Goal: Information Seeking & Learning: Learn about a topic

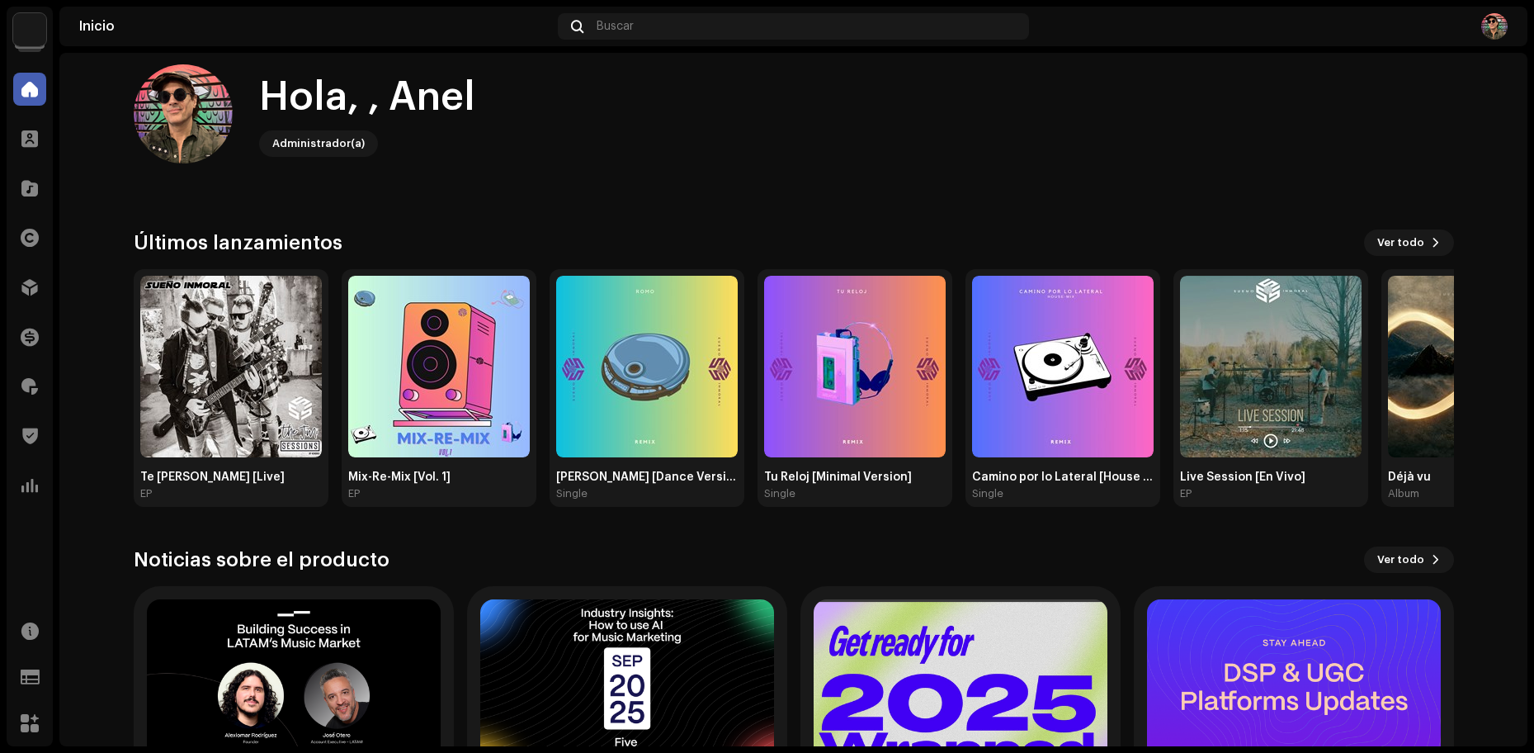
scroll to position [26, 0]
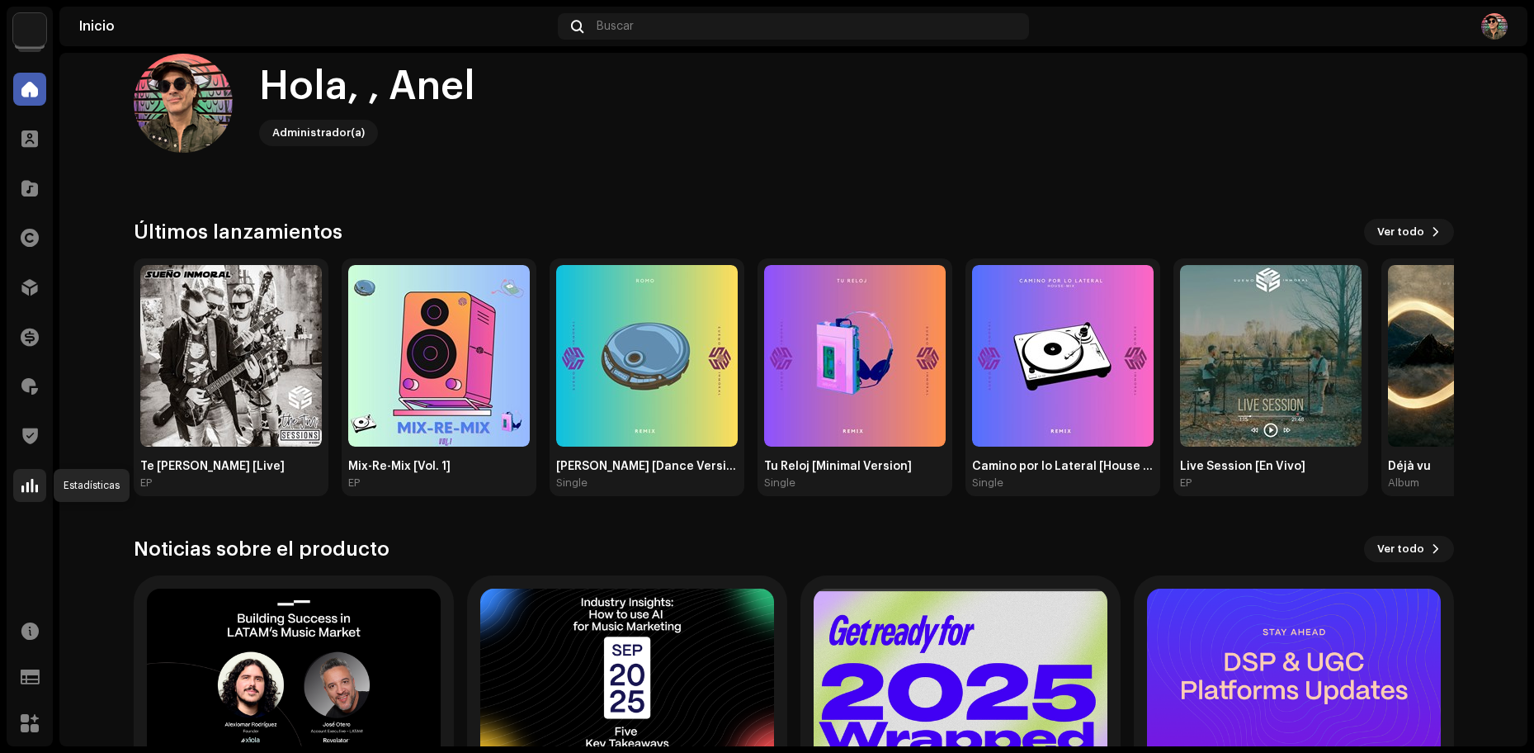
click at [35, 491] on span at bounding box center [29, 485] width 17 height 13
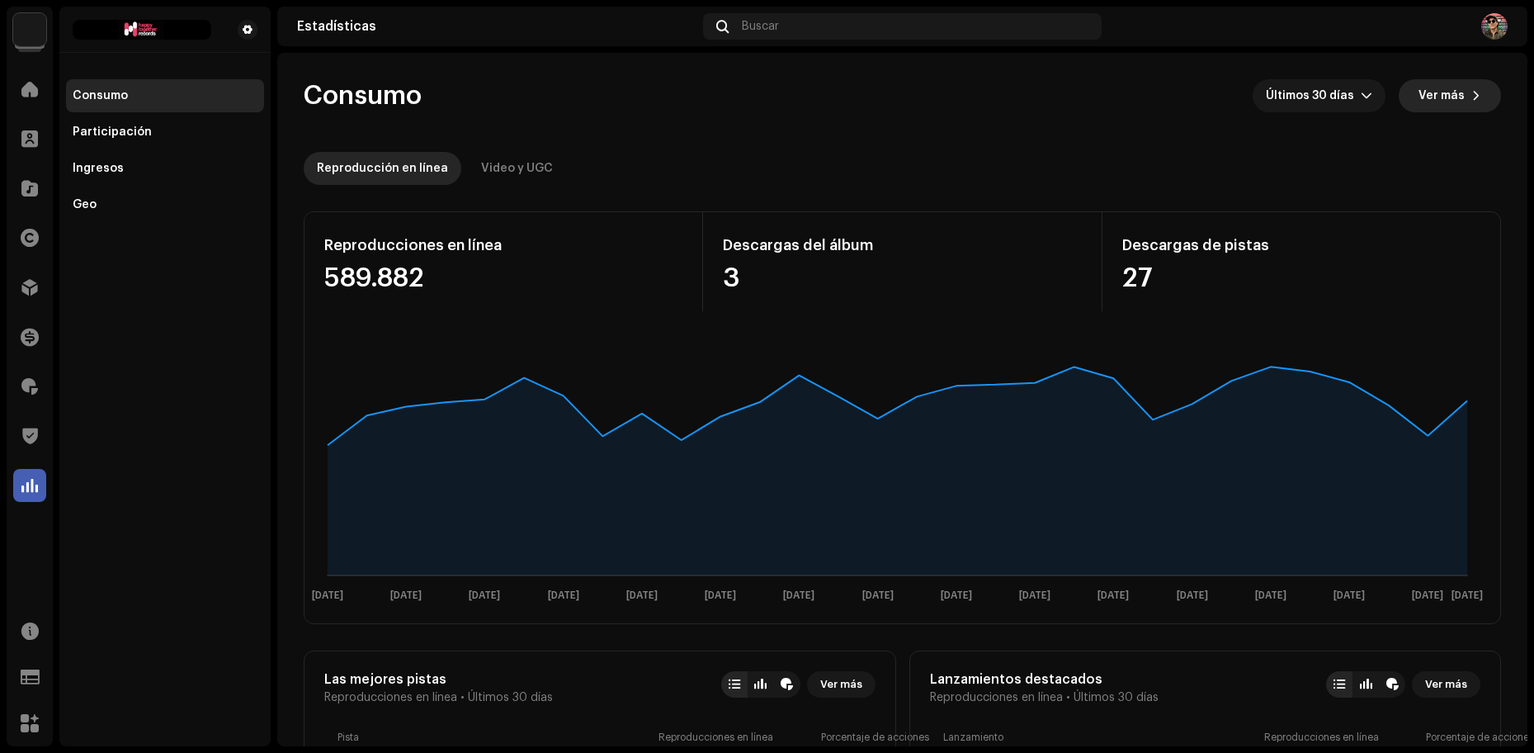
click at [1472, 91] on span at bounding box center [1477, 95] width 10 height 13
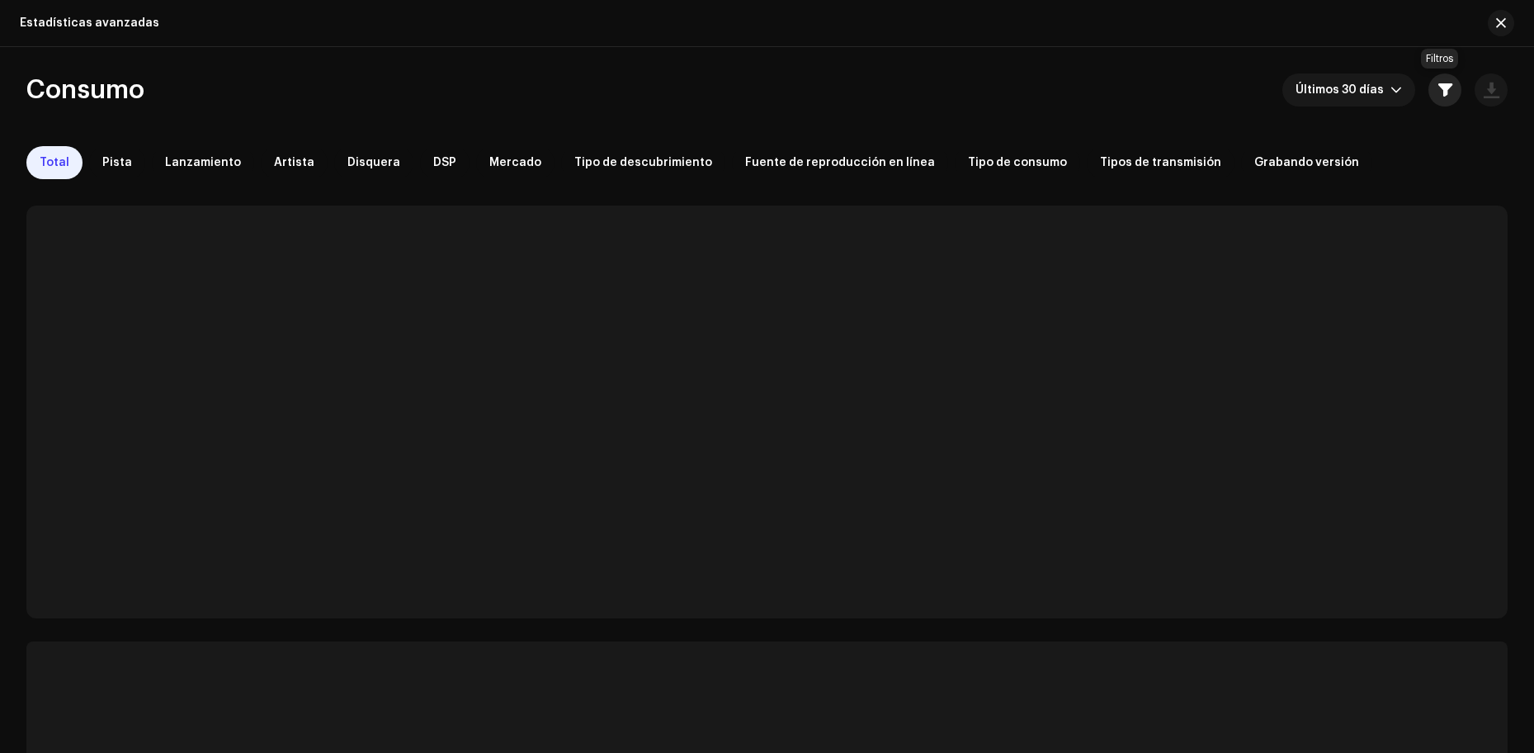
click at [1443, 94] on span "button" at bounding box center [1446, 89] width 14 height 13
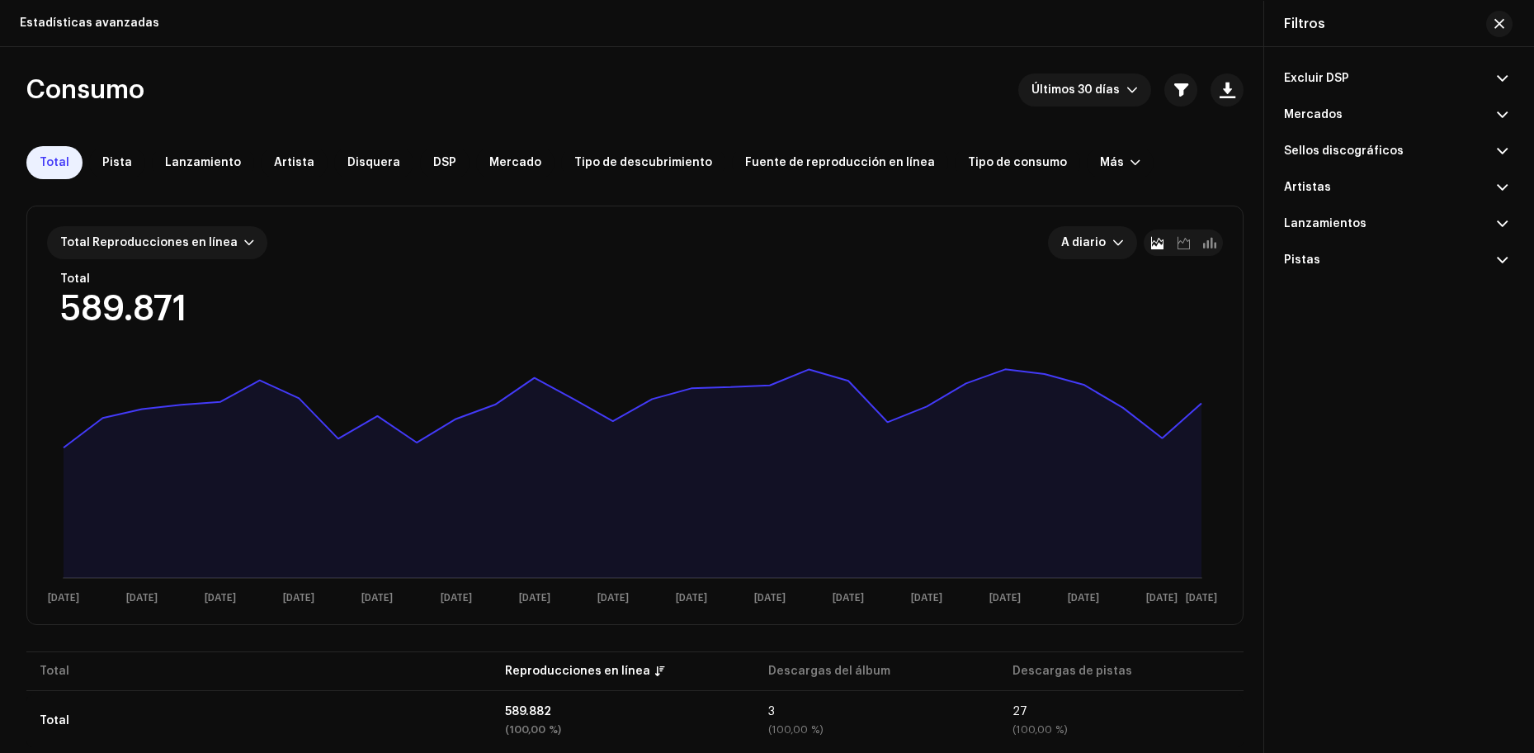
click at [1316, 28] on div "Filtros" at bounding box center [1304, 23] width 41 height 13
click at [1390, 29] on div "Filtros" at bounding box center [1396, 24] width 263 height 46
click at [1497, 186] on span at bounding box center [1502, 187] width 11 height 13
click at [1360, 228] on input "text" at bounding box center [1396, 222] width 224 height 33
type input "kibray"
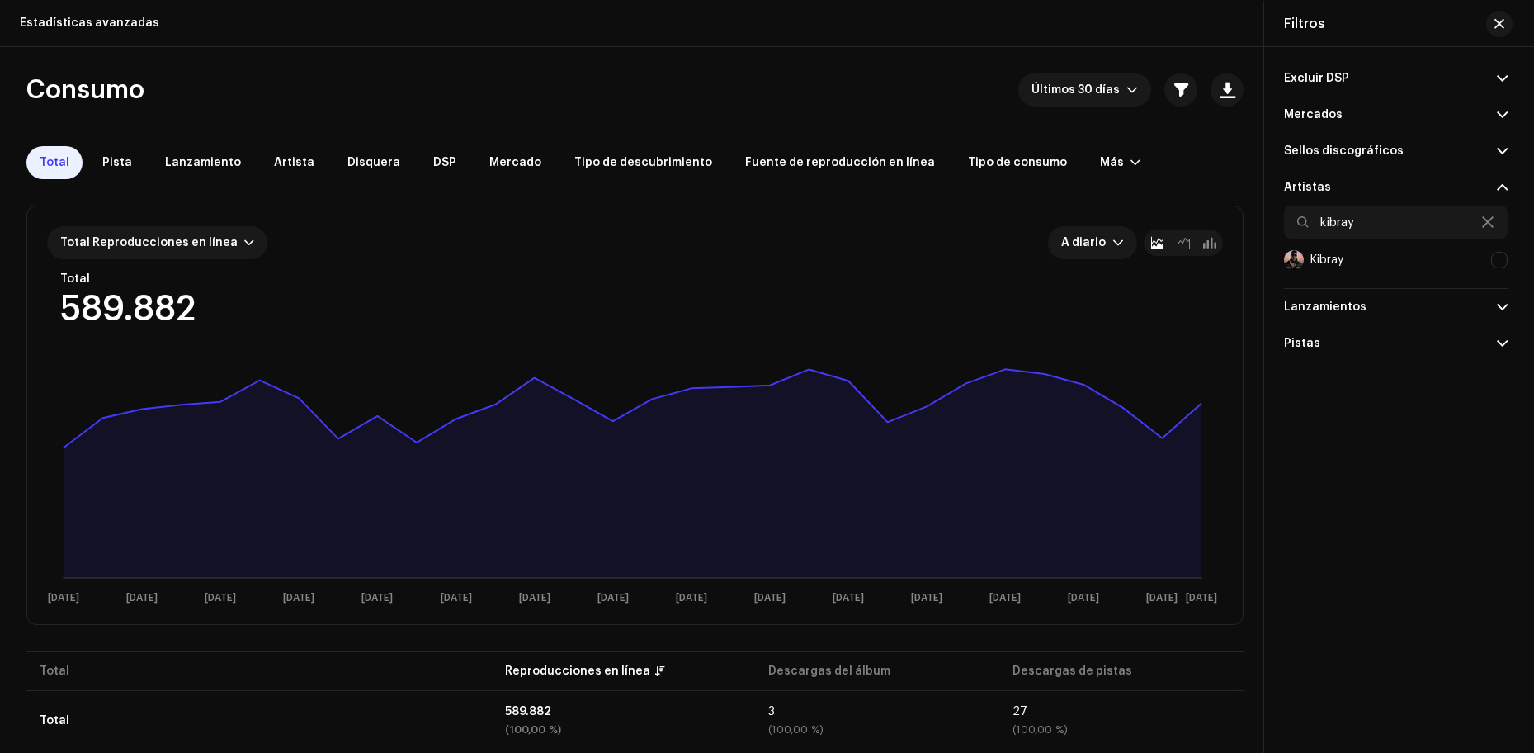
click at [1497, 258] on div at bounding box center [1499, 260] width 17 height 17
checkbox input "true"
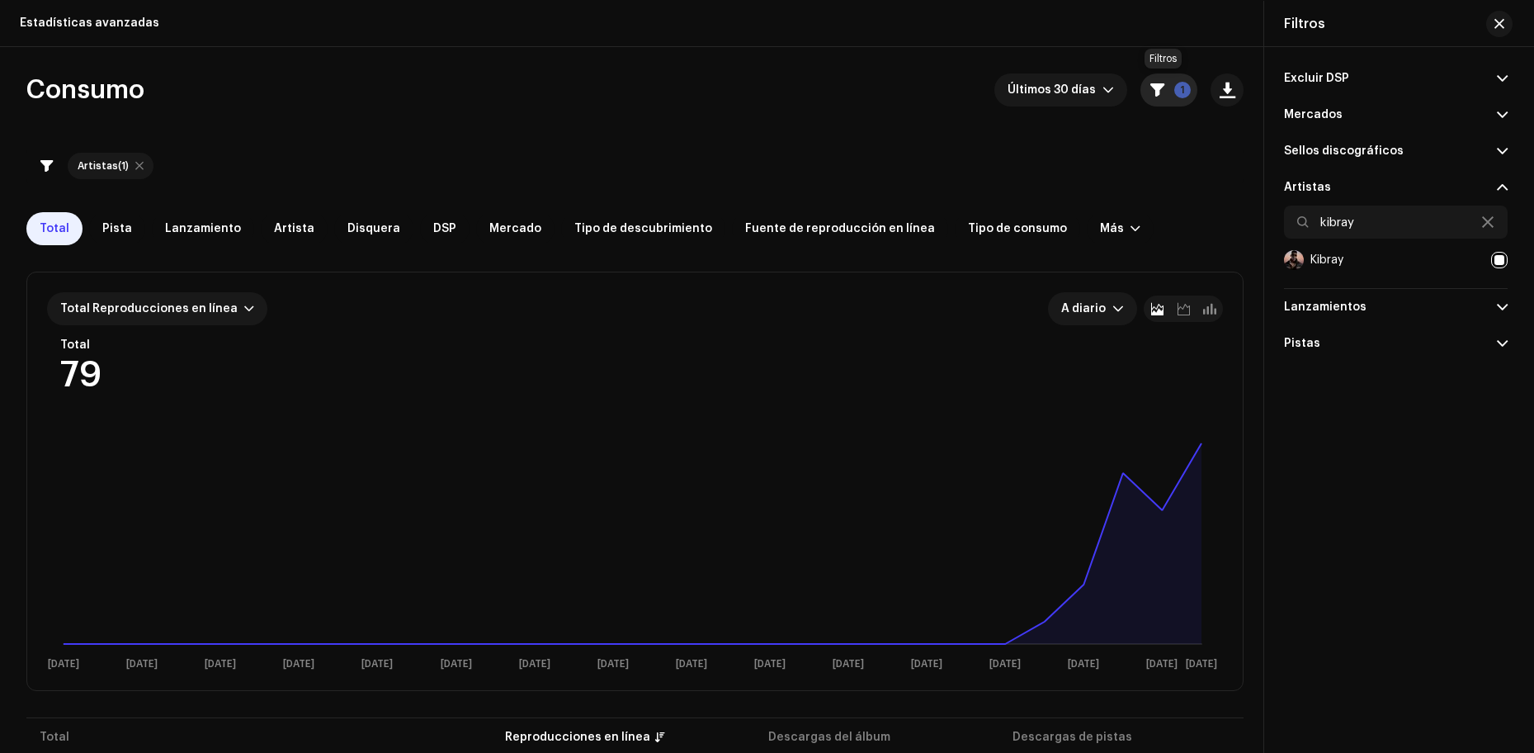
click at [1184, 100] on button "1" at bounding box center [1169, 89] width 57 height 33
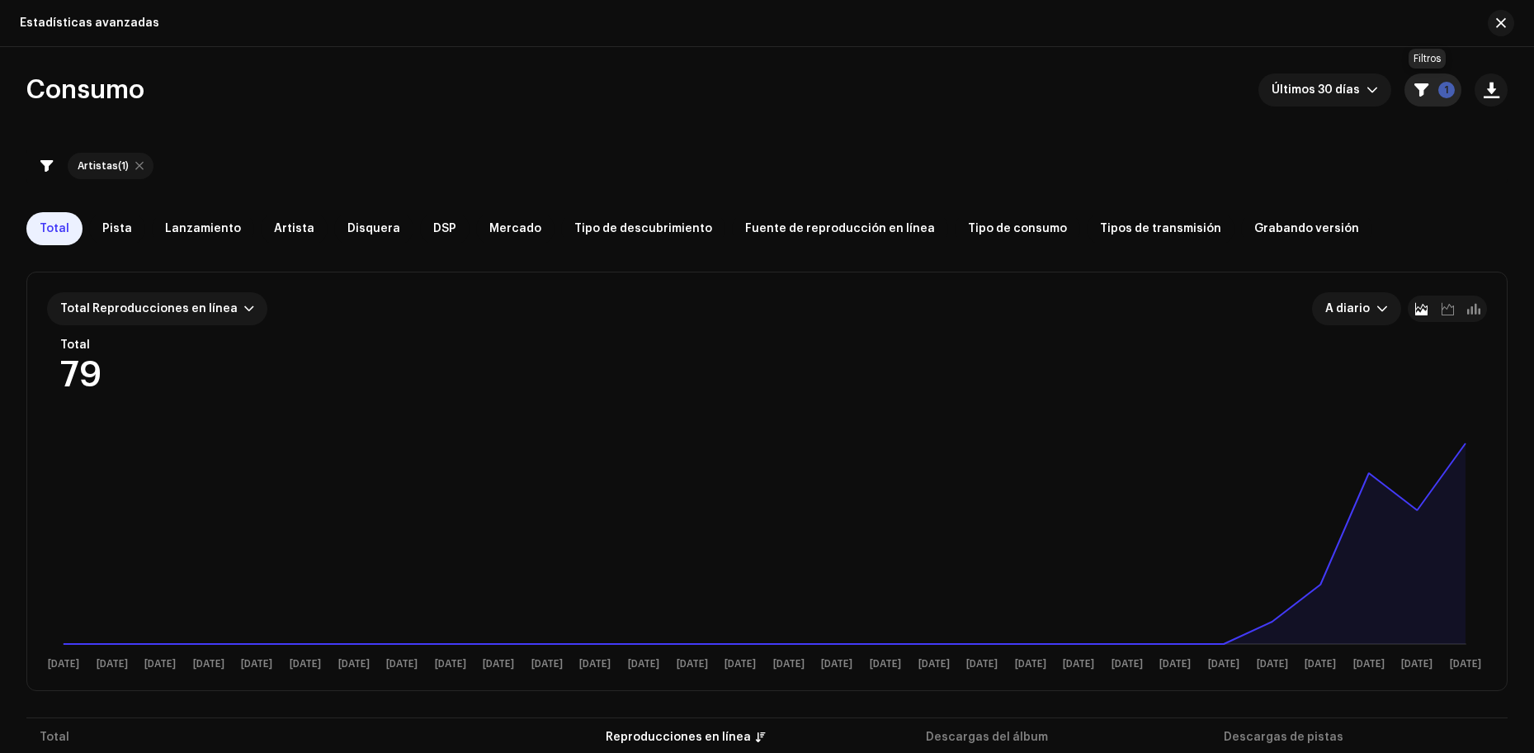
click at [1431, 97] on button "1" at bounding box center [1433, 89] width 57 height 33
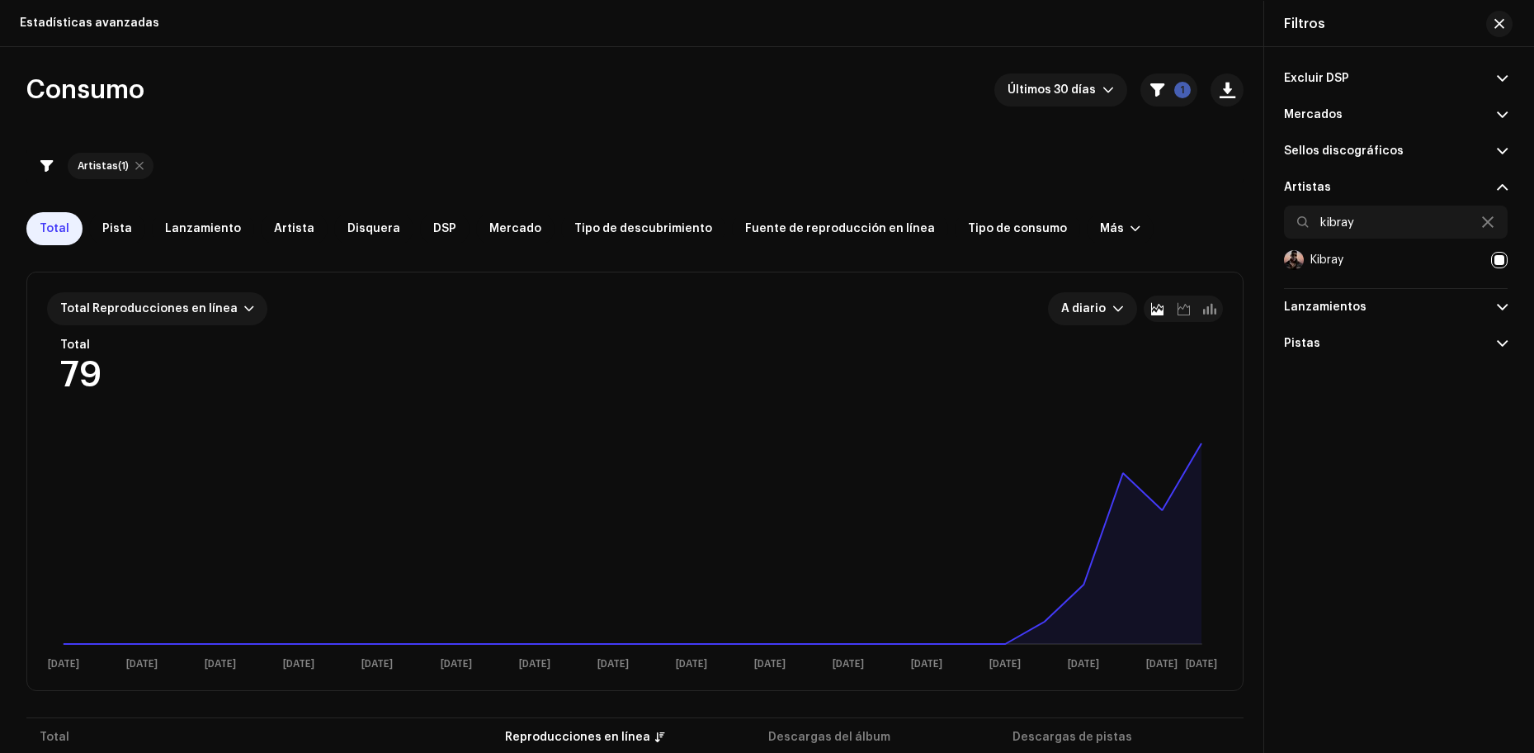
click at [1501, 83] on span at bounding box center [1502, 78] width 11 height 13
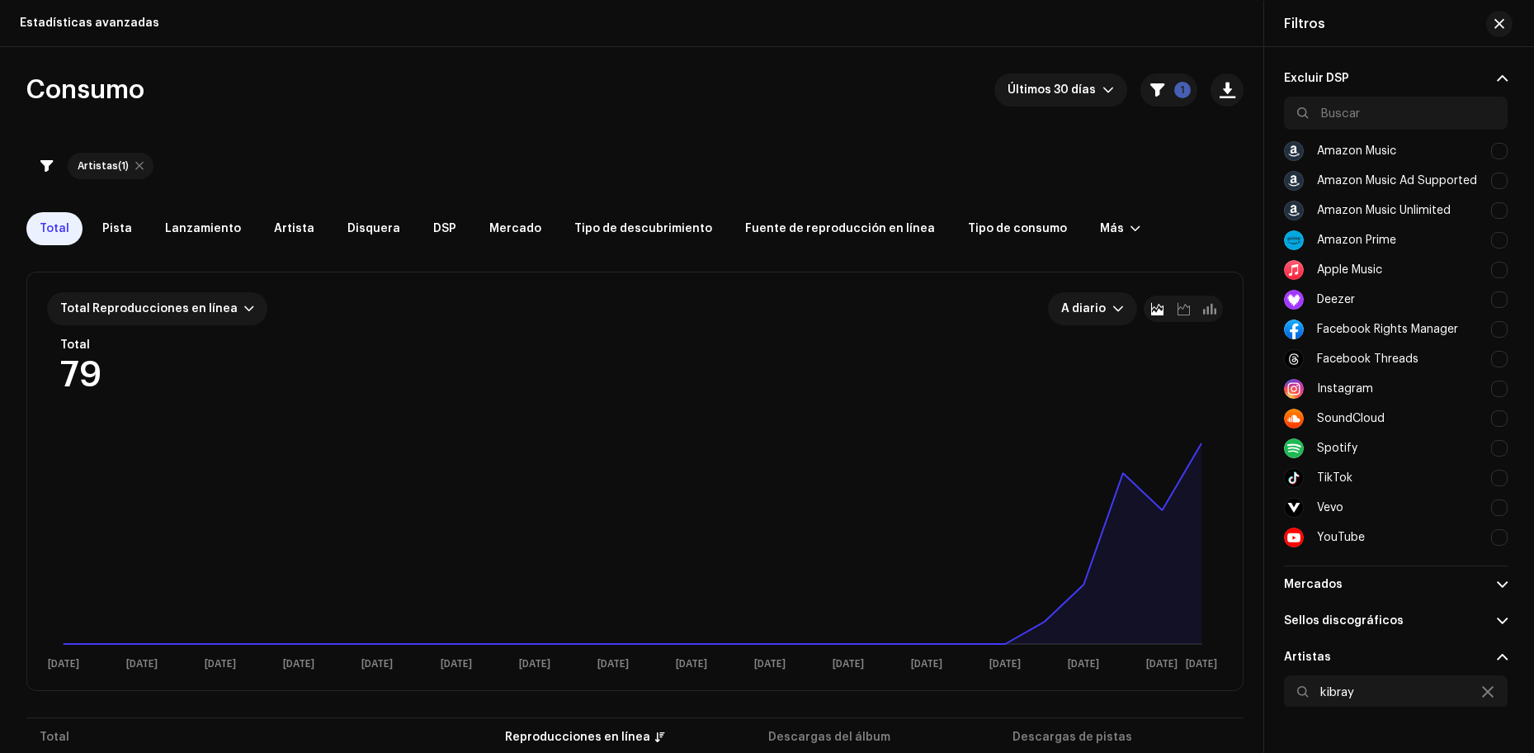
click at [1501, 83] on span at bounding box center [1502, 78] width 11 height 13
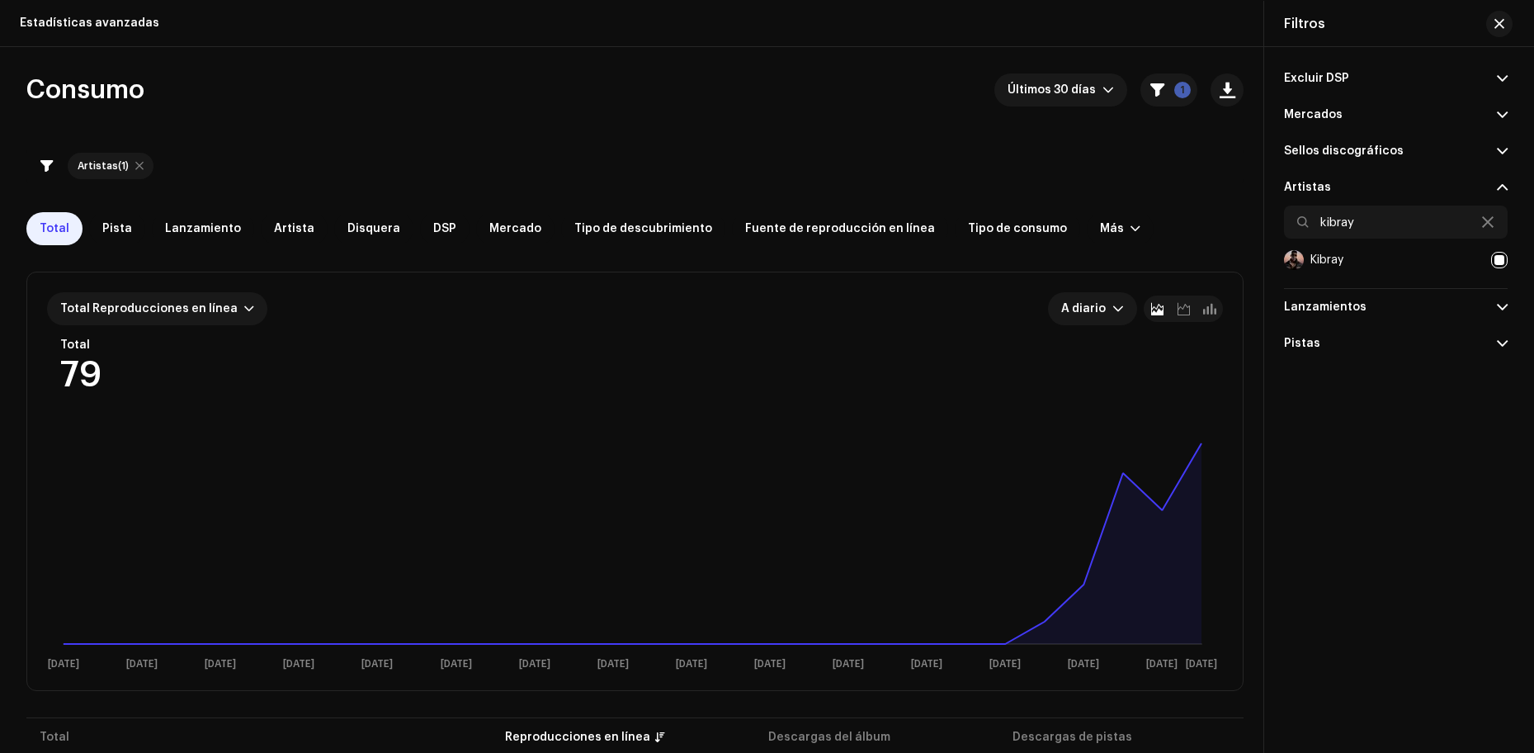
scroll to position [7, 0]
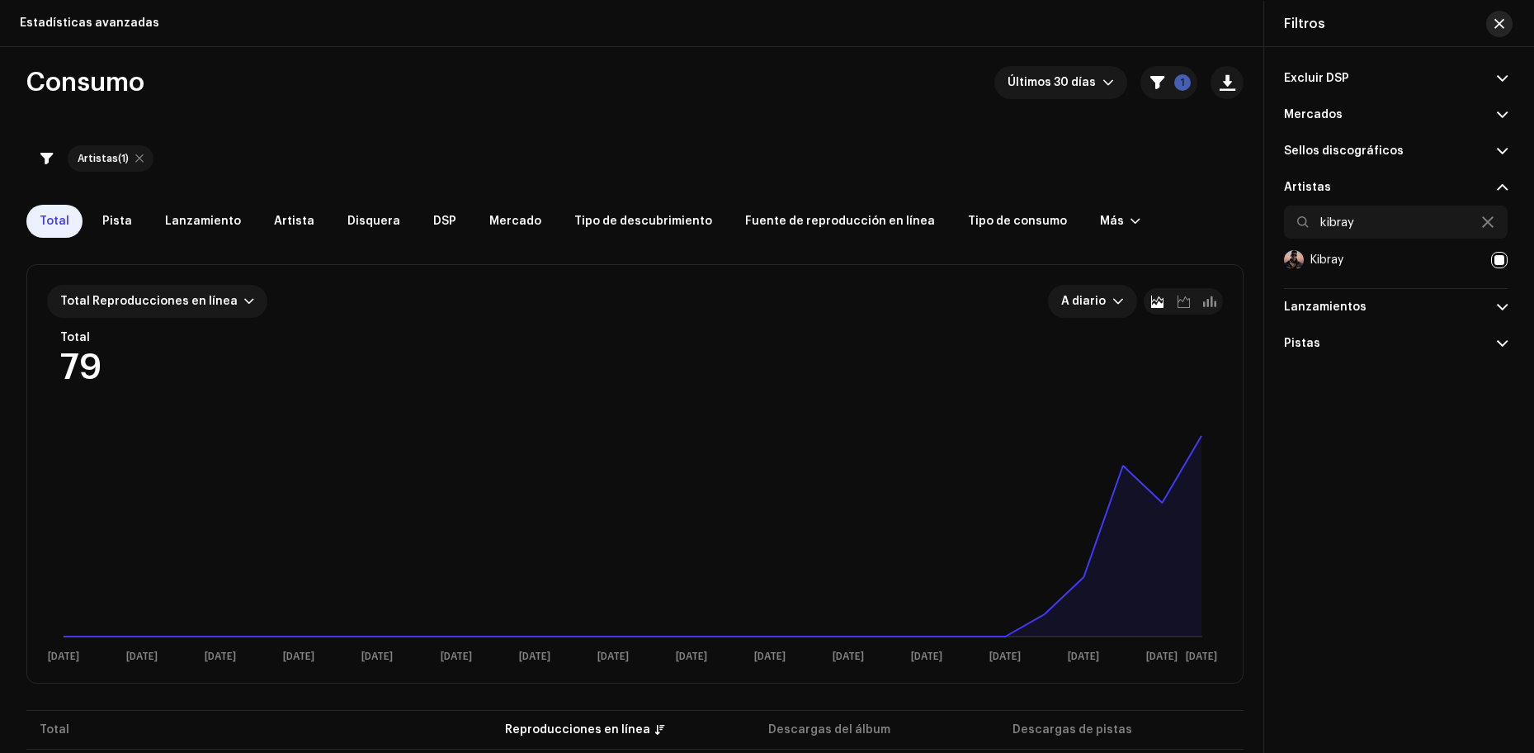
click at [1502, 25] on span "button" at bounding box center [1500, 23] width 10 height 13
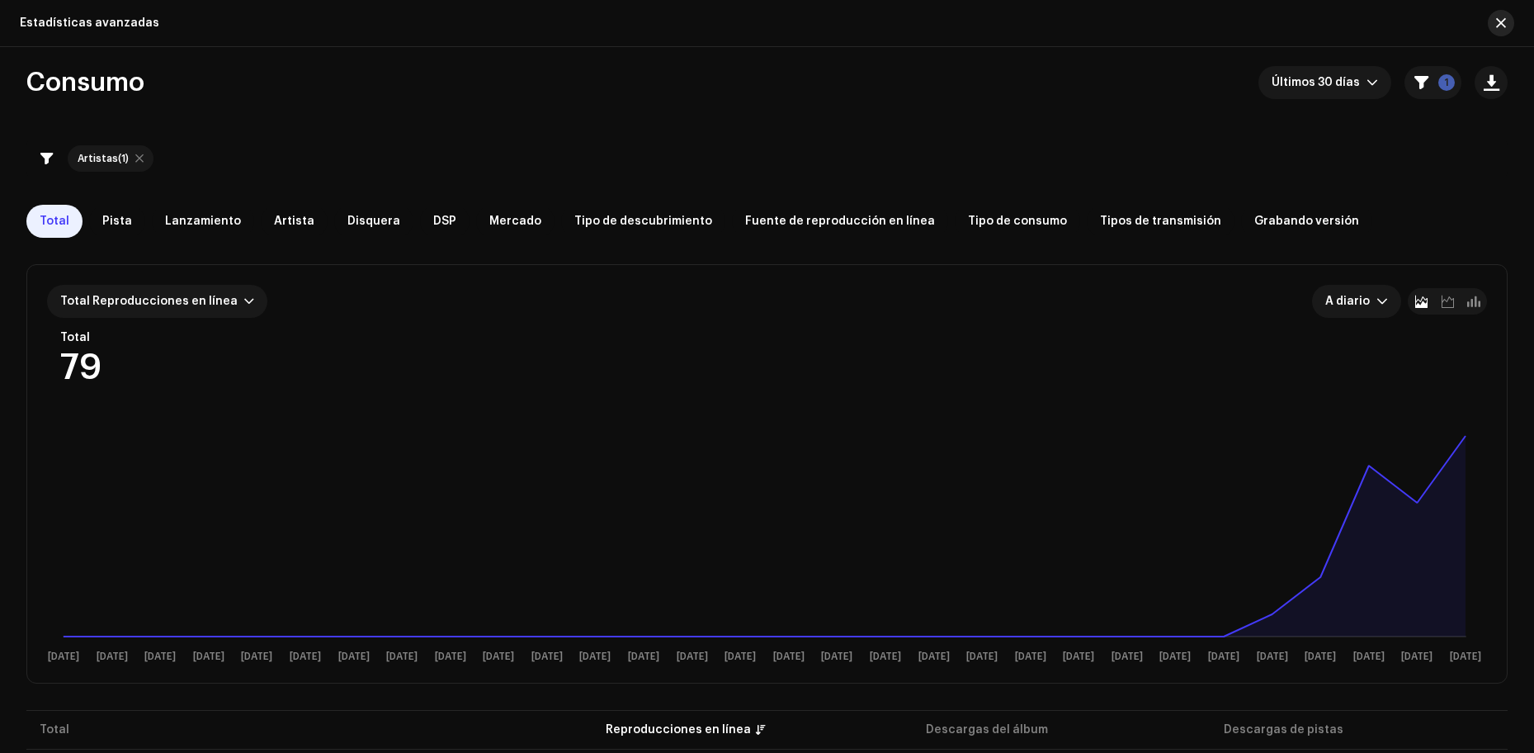
click at [1499, 26] on span "button" at bounding box center [1501, 23] width 10 height 13
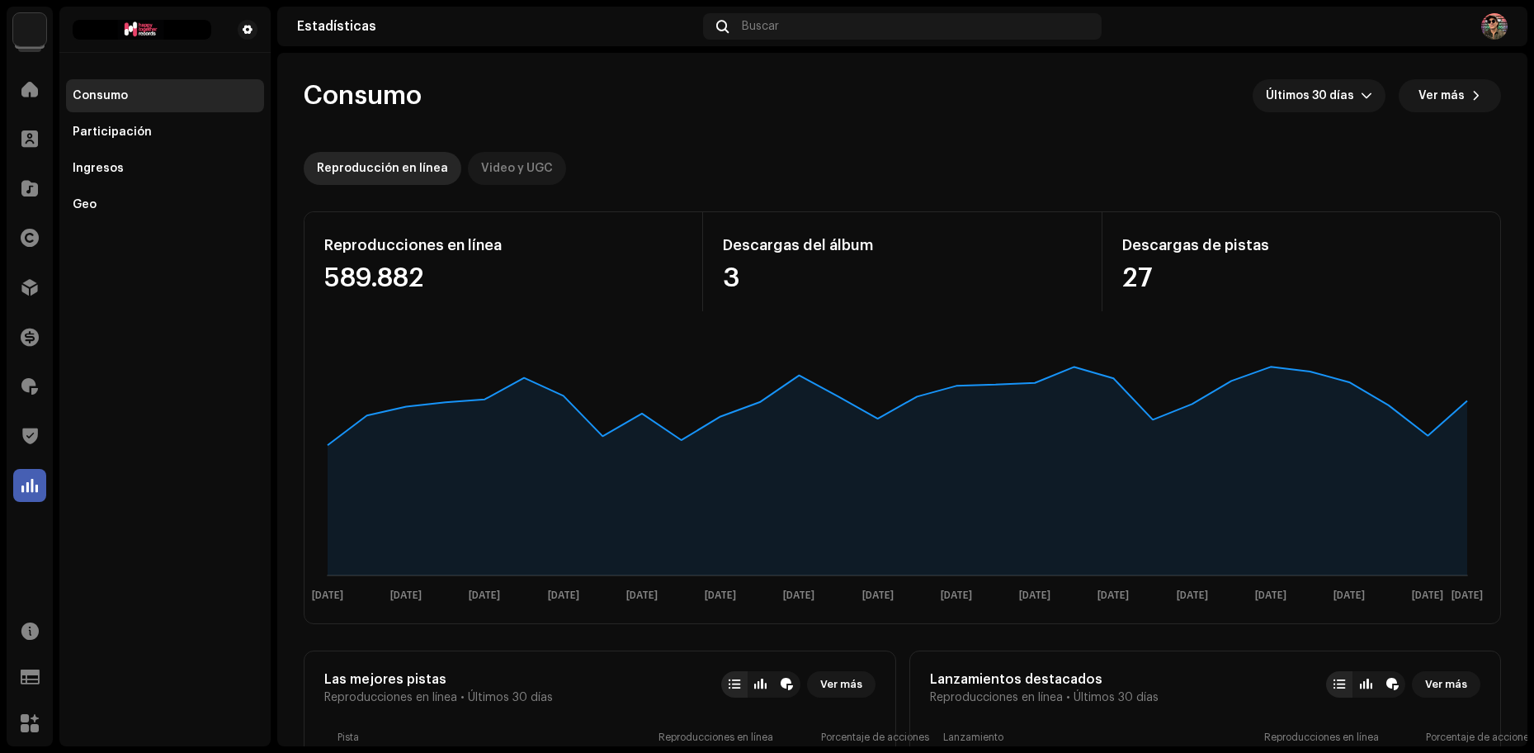
click at [511, 167] on div "Video y UGC" at bounding box center [517, 168] width 72 height 33
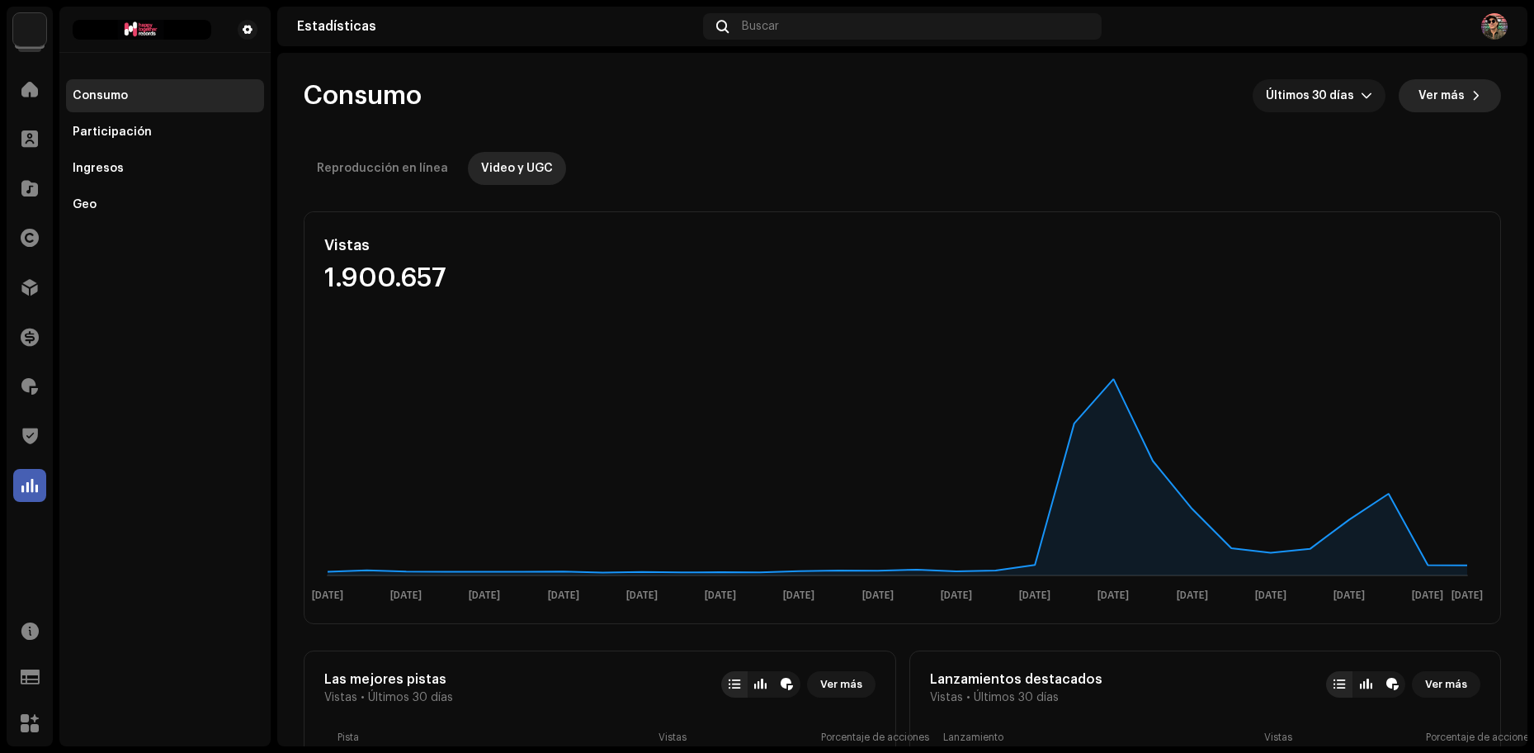
click at [1454, 104] on span "Ver más" at bounding box center [1442, 95] width 46 height 33
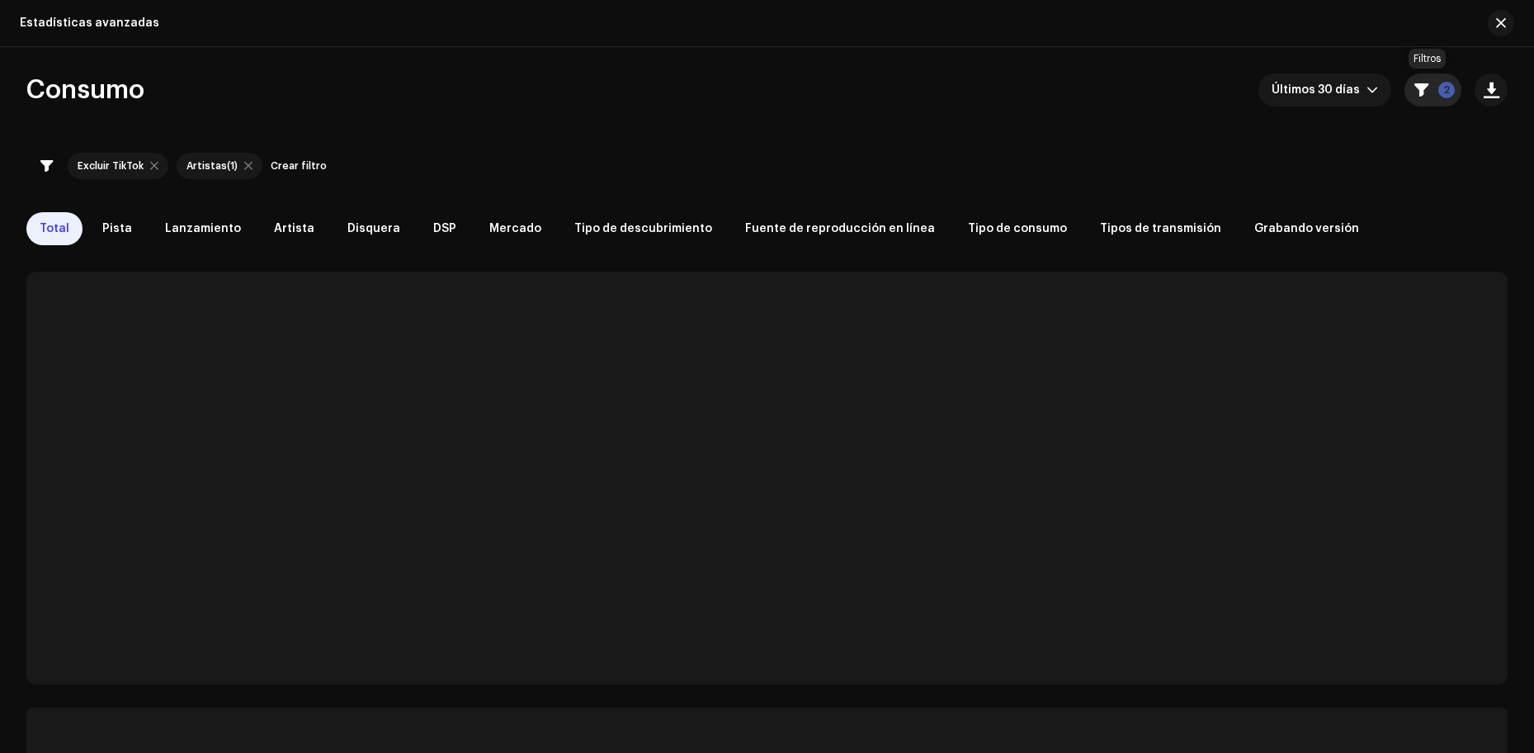
click at [1445, 88] on p-badge "2" at bounding box center [1447, 90] width 17 height 17
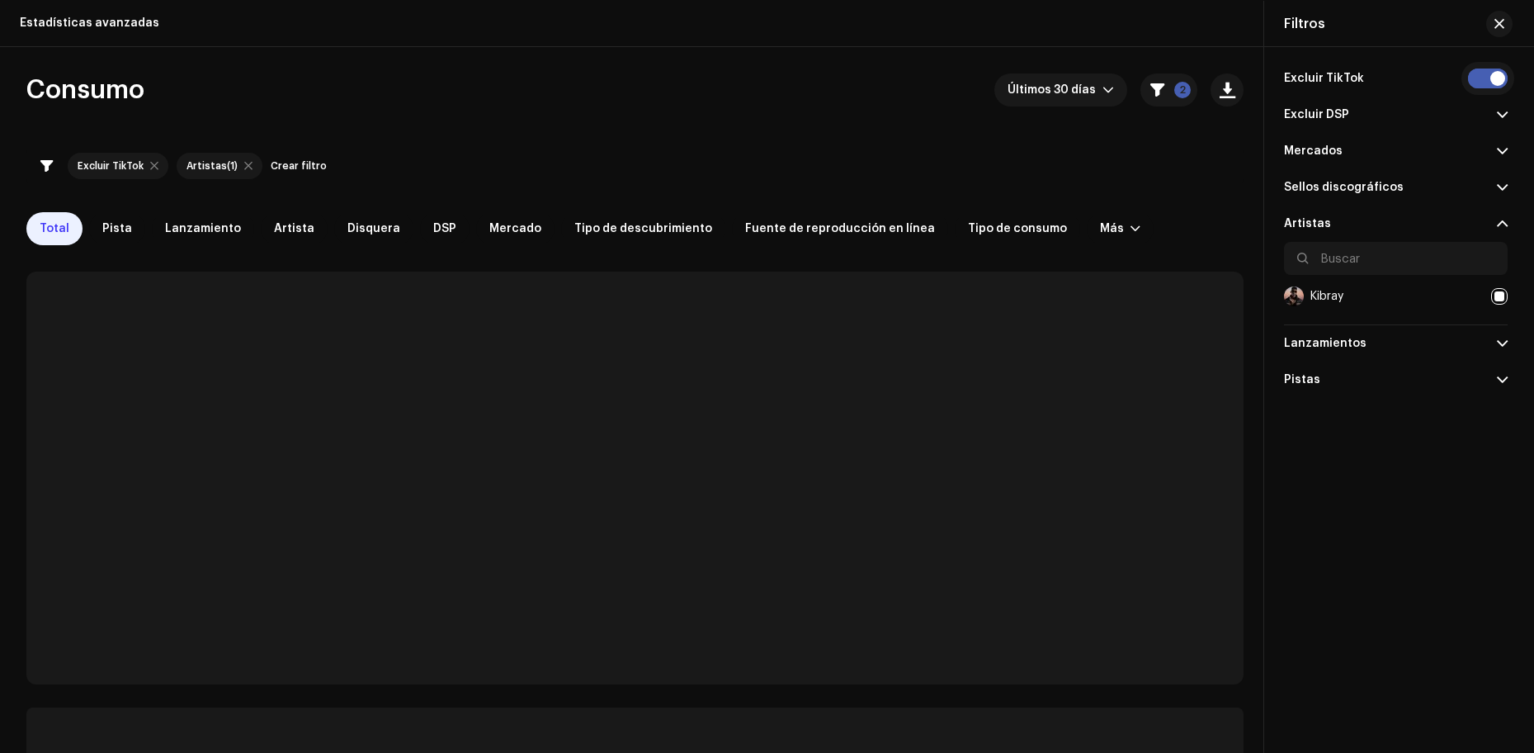
click at [1481, 82] on input "checkbox" at bounding box center [1488, 79] width 40 height 20
checkbox input "false"
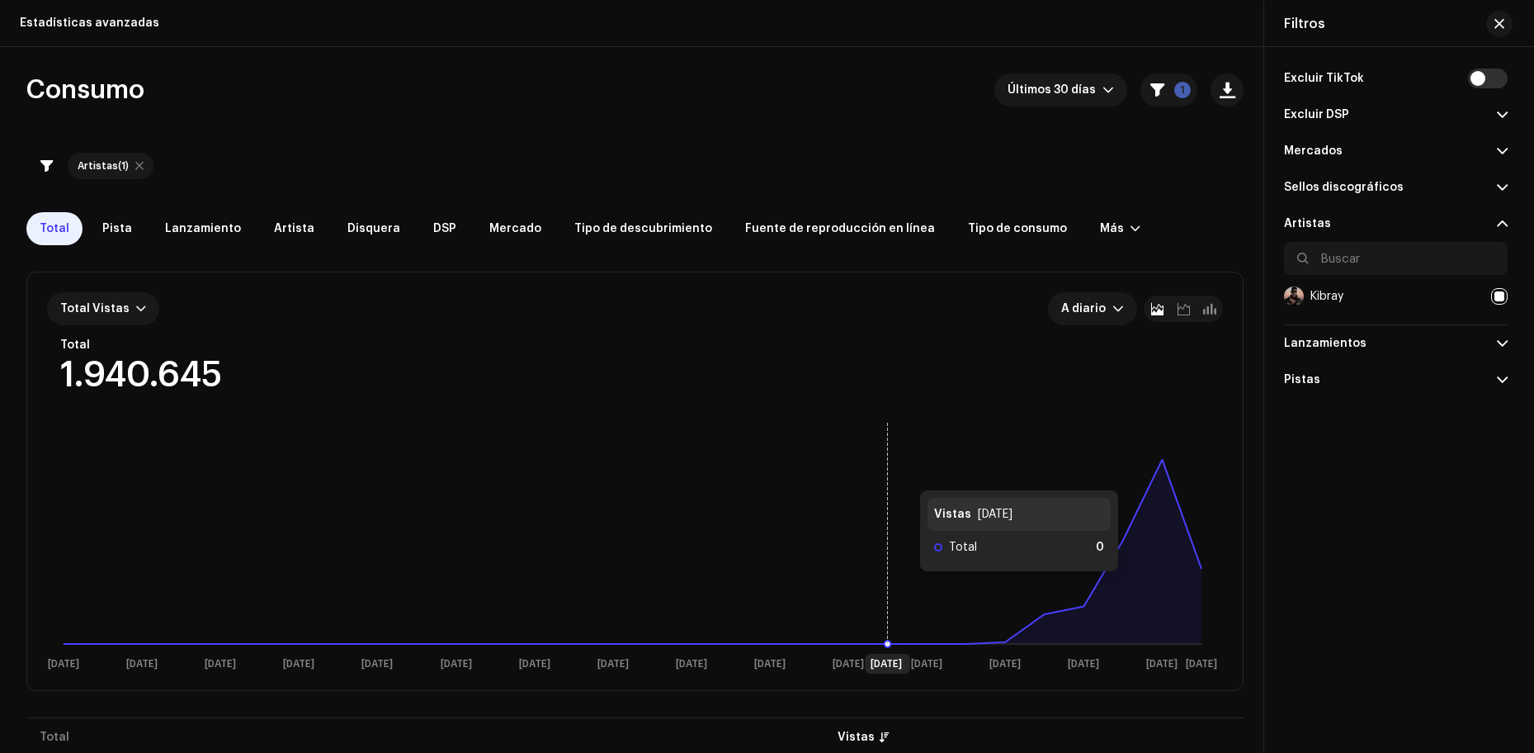
click at [903, 474] on rect at bounding box center [632, 545] width 1171 height 264
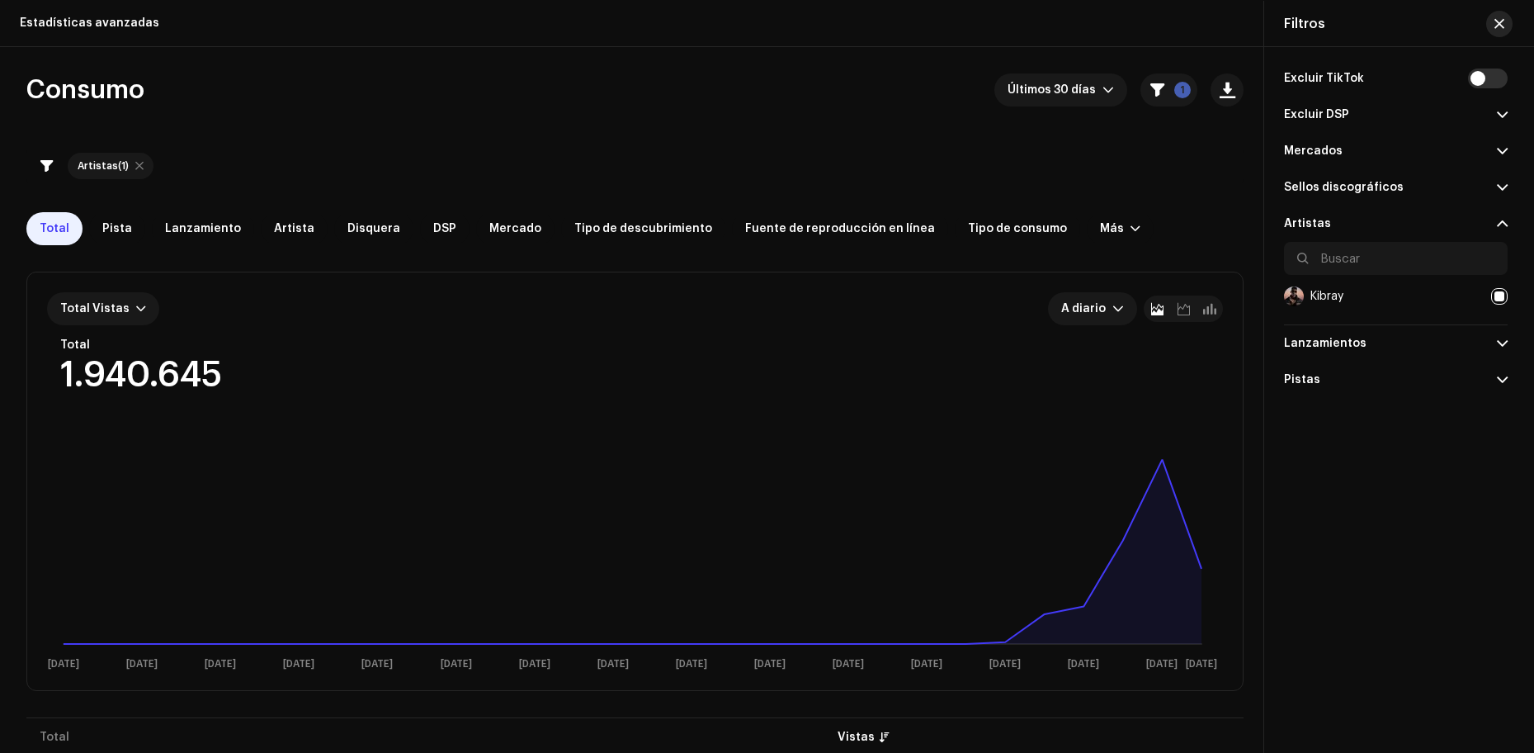
click at [1500, 31] on button "button" at bounding box center [1500, 24] width 26 height 26
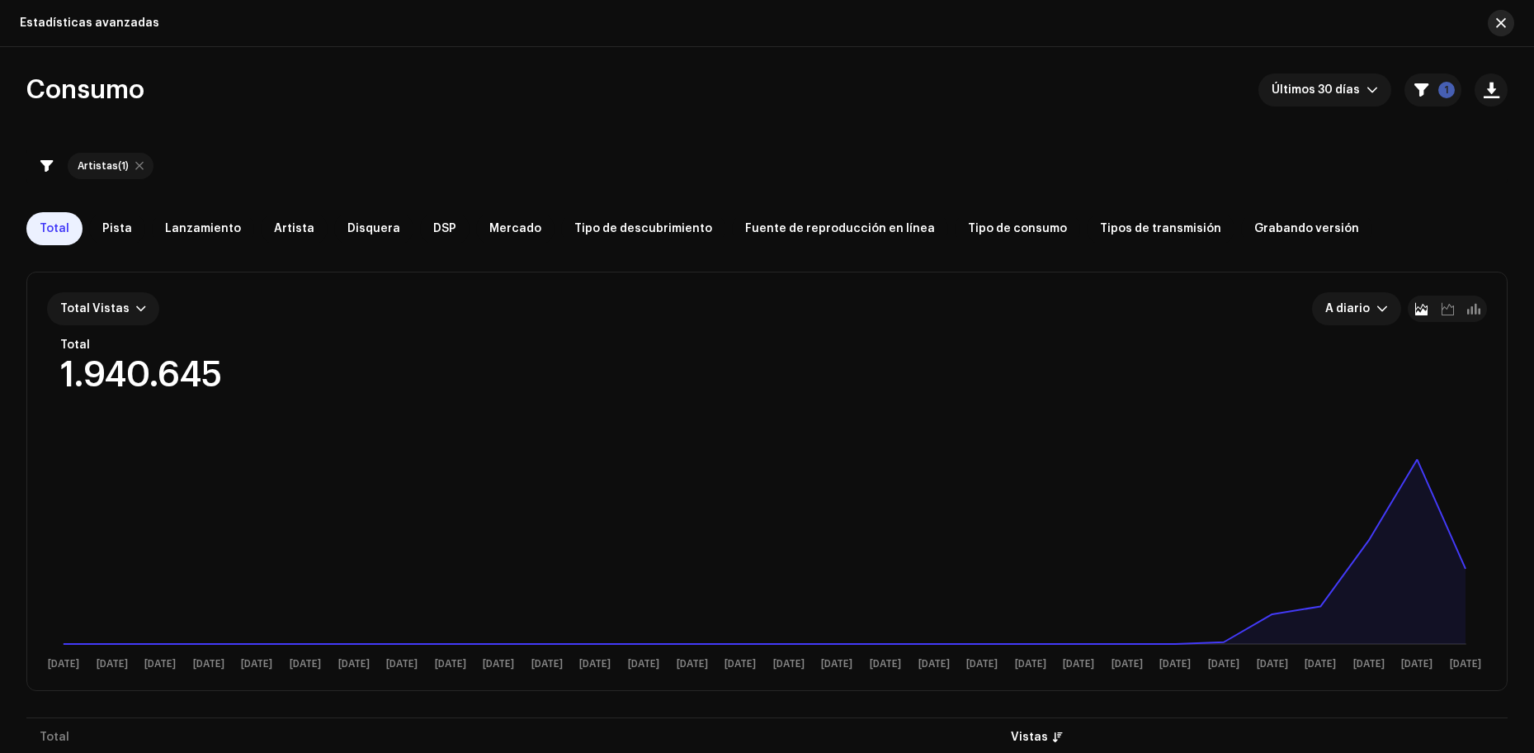
click at [1501, 31] on button "button" at bounding box center [1501, 23] width 26 height 26
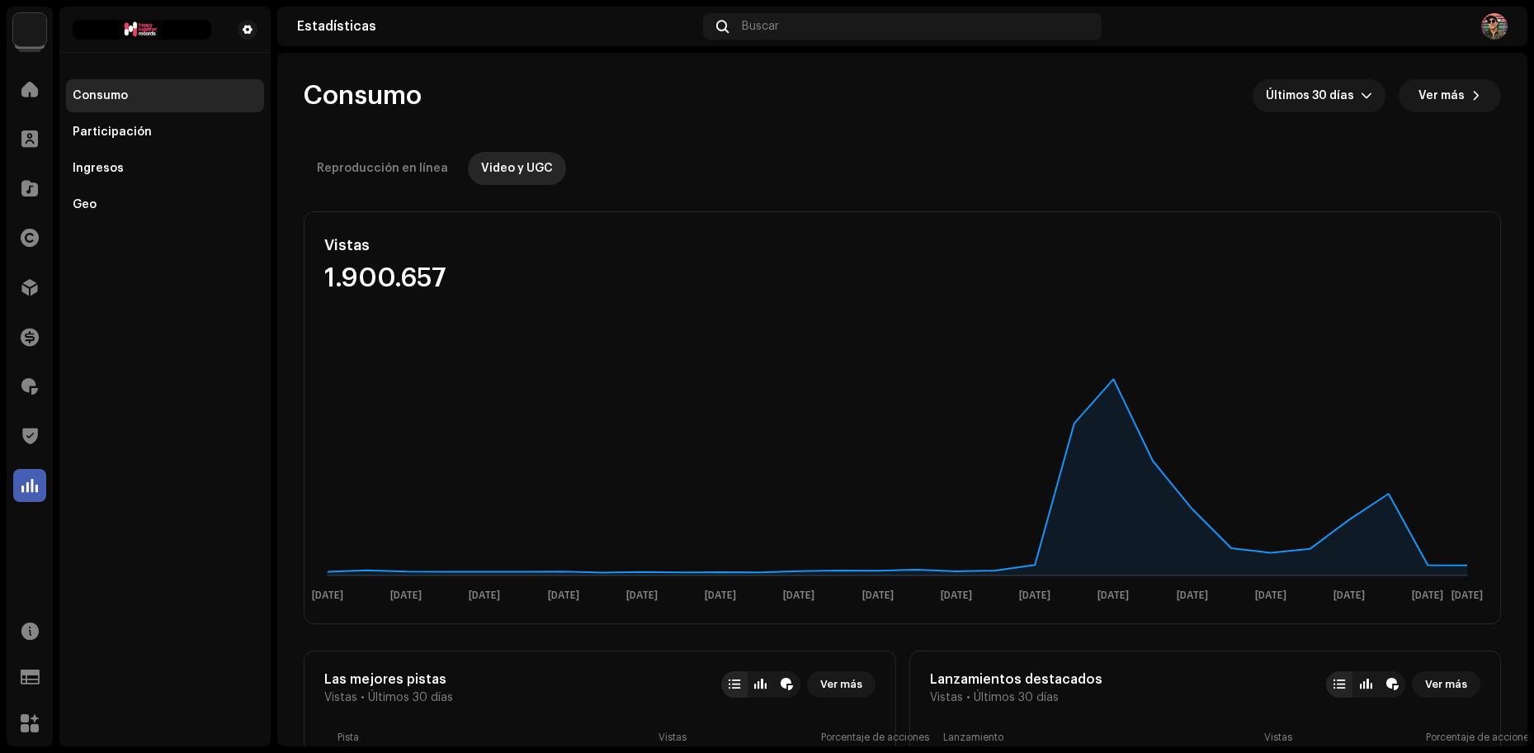
click at [1501, 19] on img at bounding box center [1495, 26] width 26 height 26
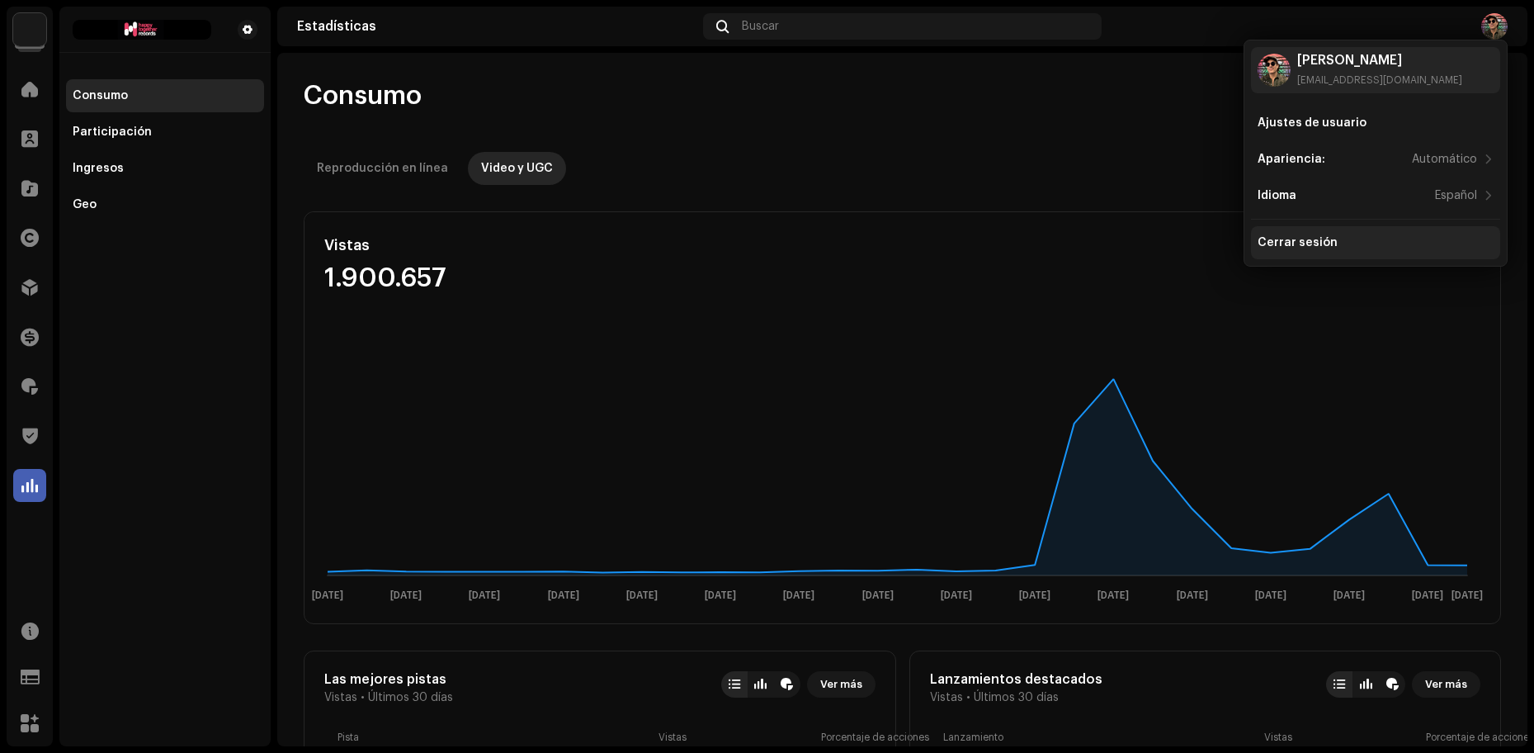
click at [1308, 242] on div "Cerrar sesión" at bounding box center [1298, 242] width 80 height 13
